Goal: Task Accomplishment & Management: Manage account settings

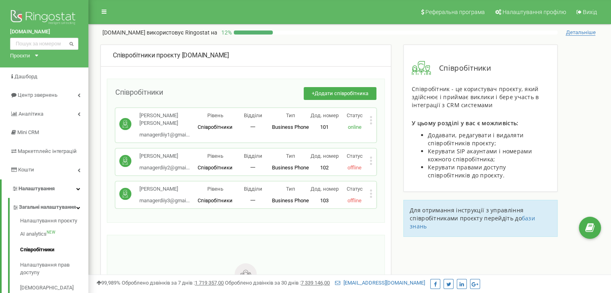
click at [332, 88] on button "+ Додати співробітника" at bounding box center [340, 93] width 73 height 13
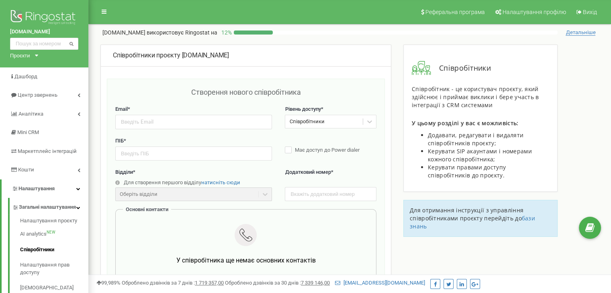
click at [110, 61] on div "Співробітники проєкту [DOMAIN_NAME]" at bounding box center [246, 56] width 290 height 22
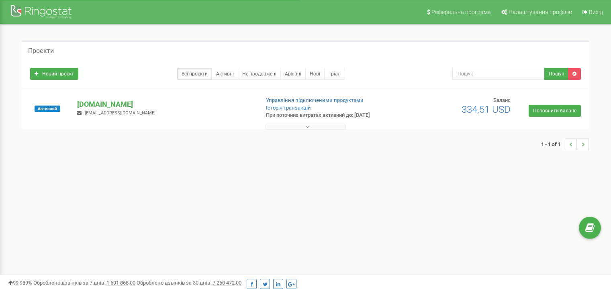
scroll to position [40, 0]
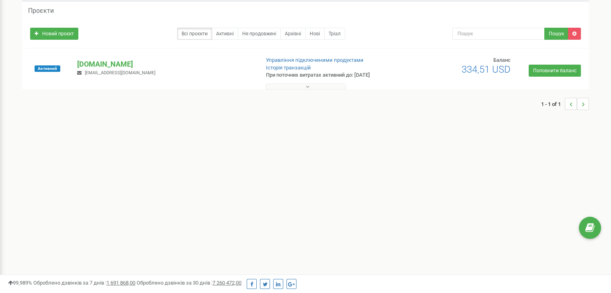
click at [288, 86] on button at bounding box center [306, 87] width 80 height 6
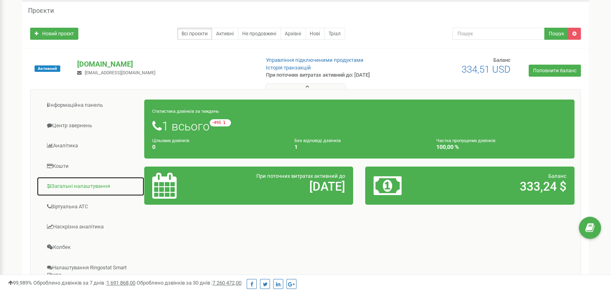
click at [82, 190] on link "Загальні налаштування" at bounding box center [91, 187] width 108 height 20
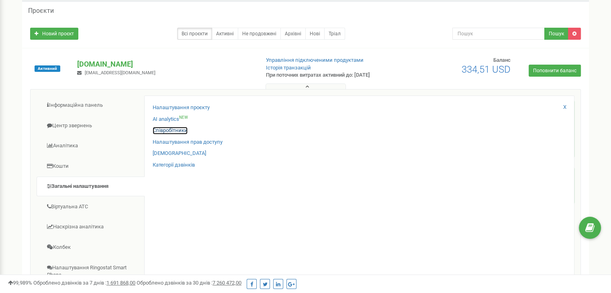
click at [176, 129] on link "Співробітники" at bounding box center [170, 131] width 35 height 8
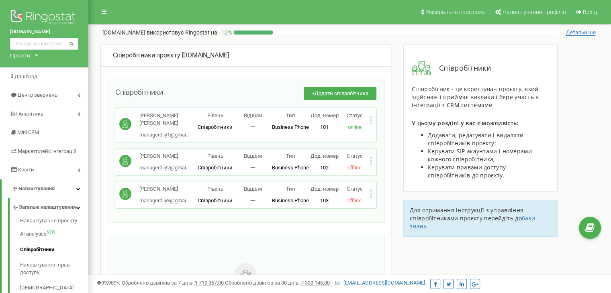
click at [371, 192] on icon at bounding box center [371, 194] width 3 height 8
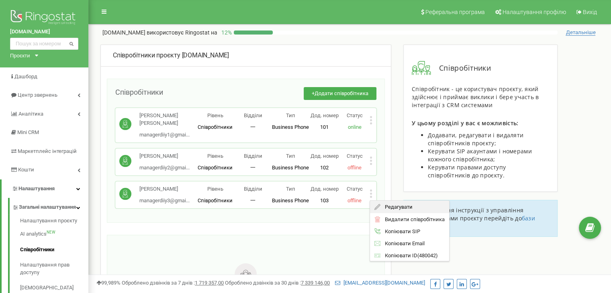
click at [385, 205] on span "Редагувати" at bounding box center [397, 207] width 32 height 5
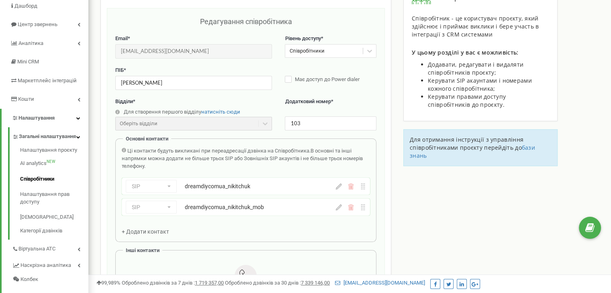
scroll to position [80, 0]
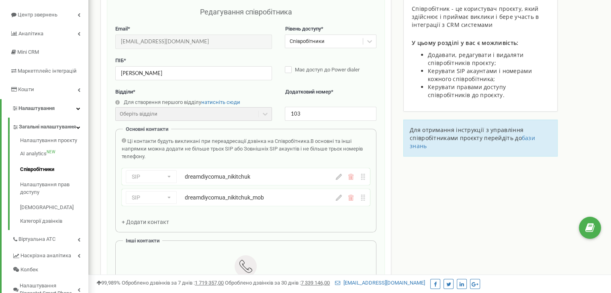
click at [343, 201] on div "SIP Номер телефону SIP Зовнішній SIP dreamdiycomua_nikitchuk_mob" at bounding box center [246, 197] width 248 height 17
click at [338, 200] on div "SIP Номер телефону SIP Зовнішній SIP dreamdiycomua_nikitchuk_mob" at bounding box center [246, 197] width 248 height 17
click at [398, 205] on div "Співробітники проєкту dreamdiy.com.ua Редагування співробітника Email * manager…" at bounding box center [349, 273] width 511 height 619
click at [339, 197] on icon at bounding box center [339, 198] width 6 height 6
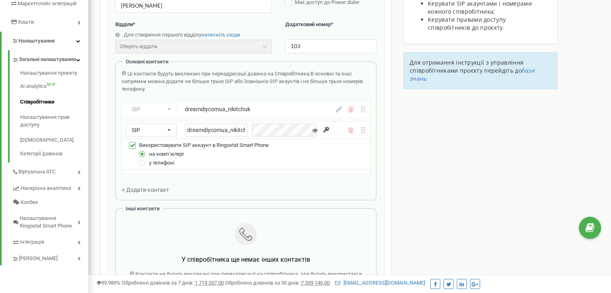
scroll to position [148, 0]
click at [160, 164] on span "у телефоні" at bounding box center [161, 163] width 25 height 6
click at [140, 160] on label at bounding box center [142, 160] width 7 height 0
click at [0, 0] on input "у телефоні" at bounding box center [0, 0] width 0 height 0
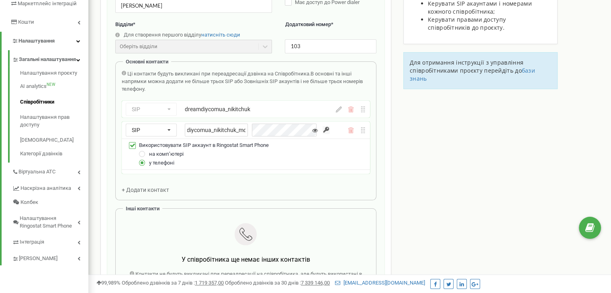
drag, startPoint x: 187, startPoint y: 129, endPoint x: 314, endPoint y: 126, distance: 126.6
click at [314, 126] on div "dreamdiycomua_nikitchuk_mob" at bounding box center [253, 130] width 136 height 13
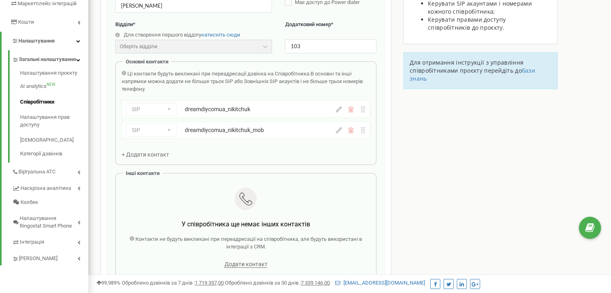
click at [338, 129] on icon at bounding box center [339, 130] width 6 height 6
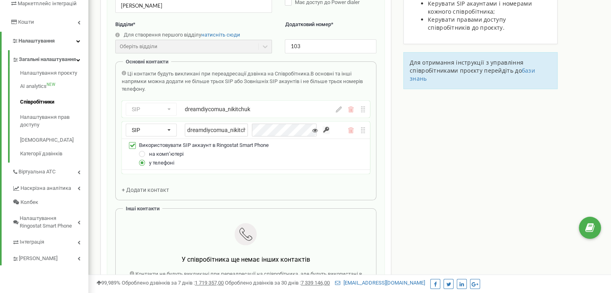
click at [316, 128] on icon at bounding box center [315, 131] width 6 height 6
click at [325, 129] on input "button" at bounding box center [326, 130] width 7 height 8
click at [410, 148] on div "Співробітники проєкту dreamdiy.com.ua Редагування співробітника Email * manager…" at bounding box center [349, 224] width 511 height 654
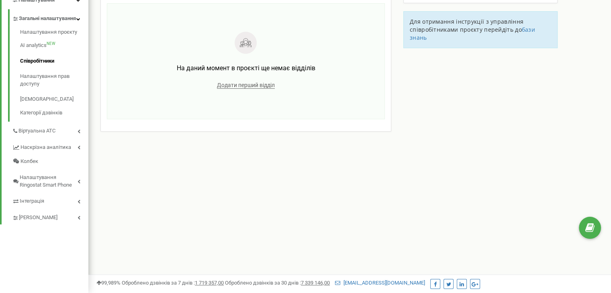
scroll to position [0, 0]
